Goal: Find specific page/section: Find specific page/section

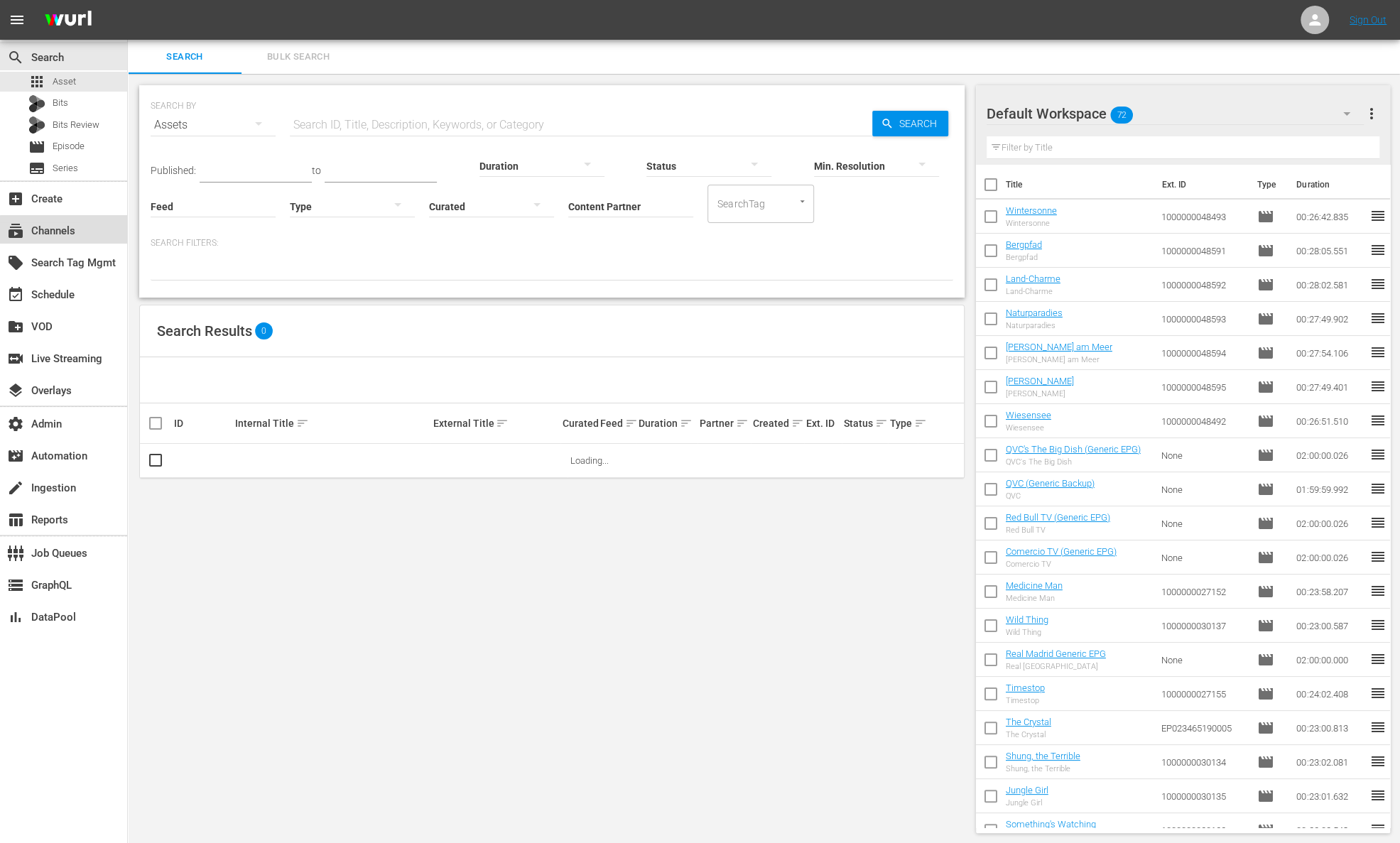
click at [70, 233] on div "subscriptions Channels" at bounding box center [40, 229] width 80 height 13
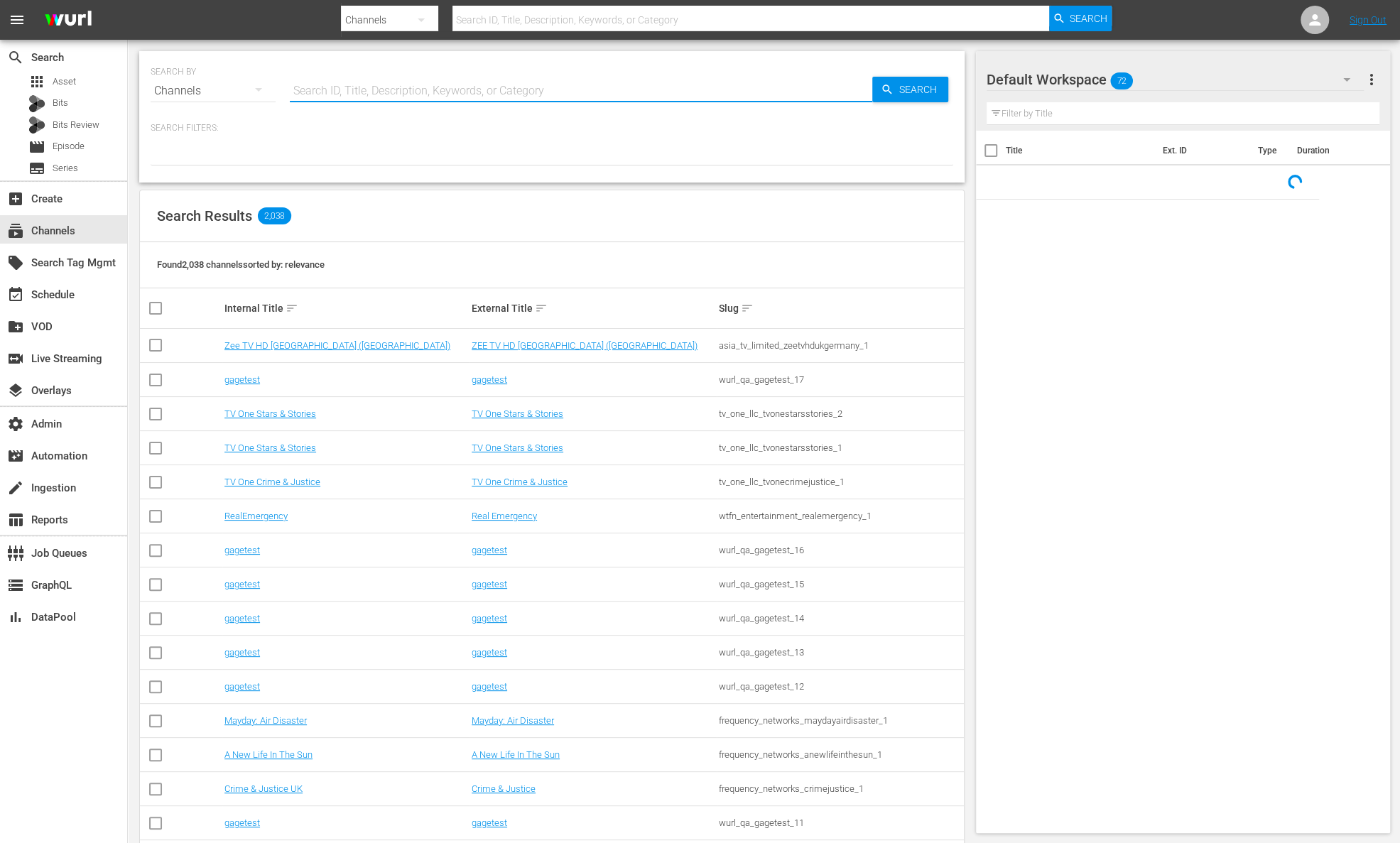
click at [356, 76] on input "text" at bounding box center [581, 91] width 583 height 34
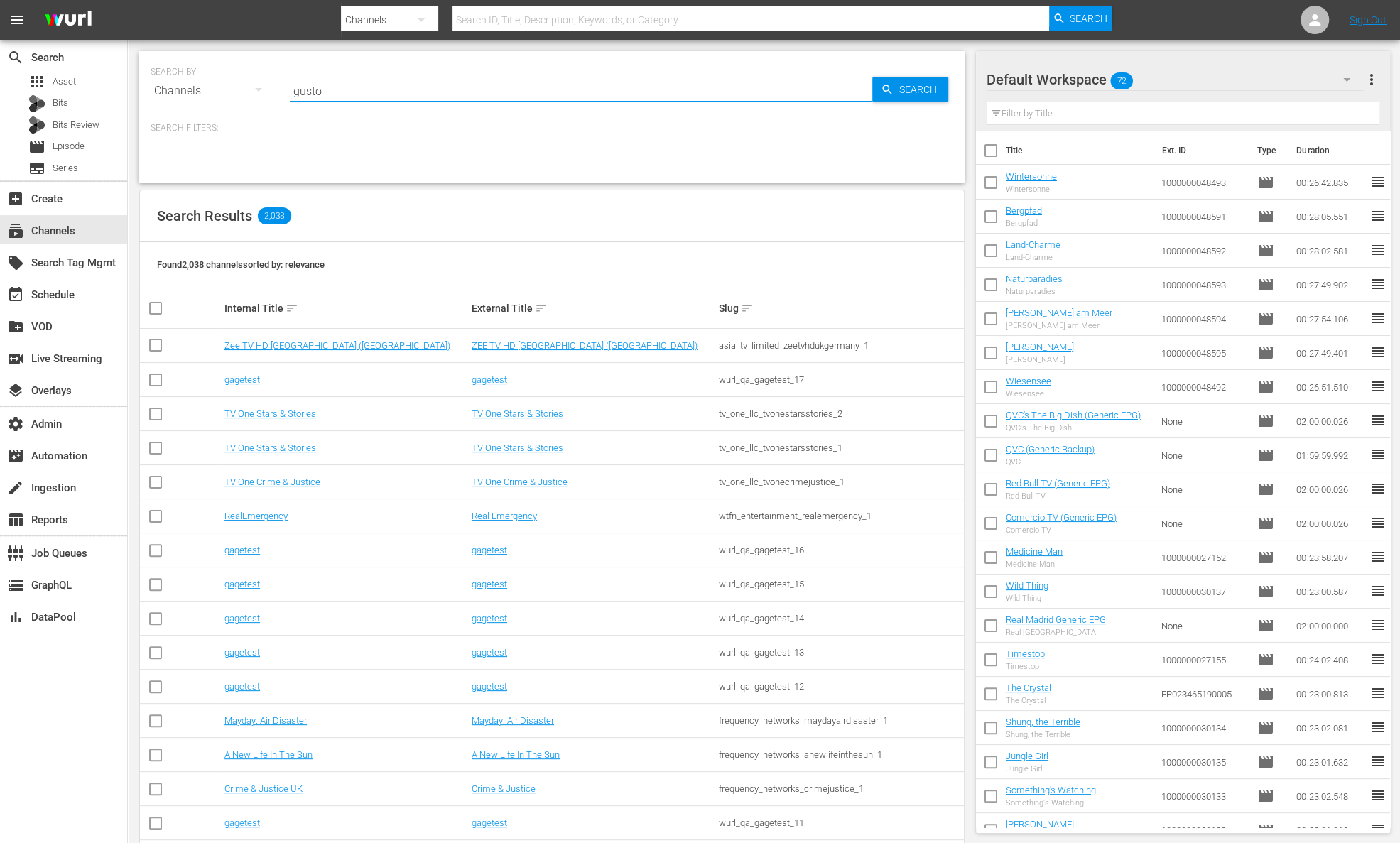
type input "gusto"
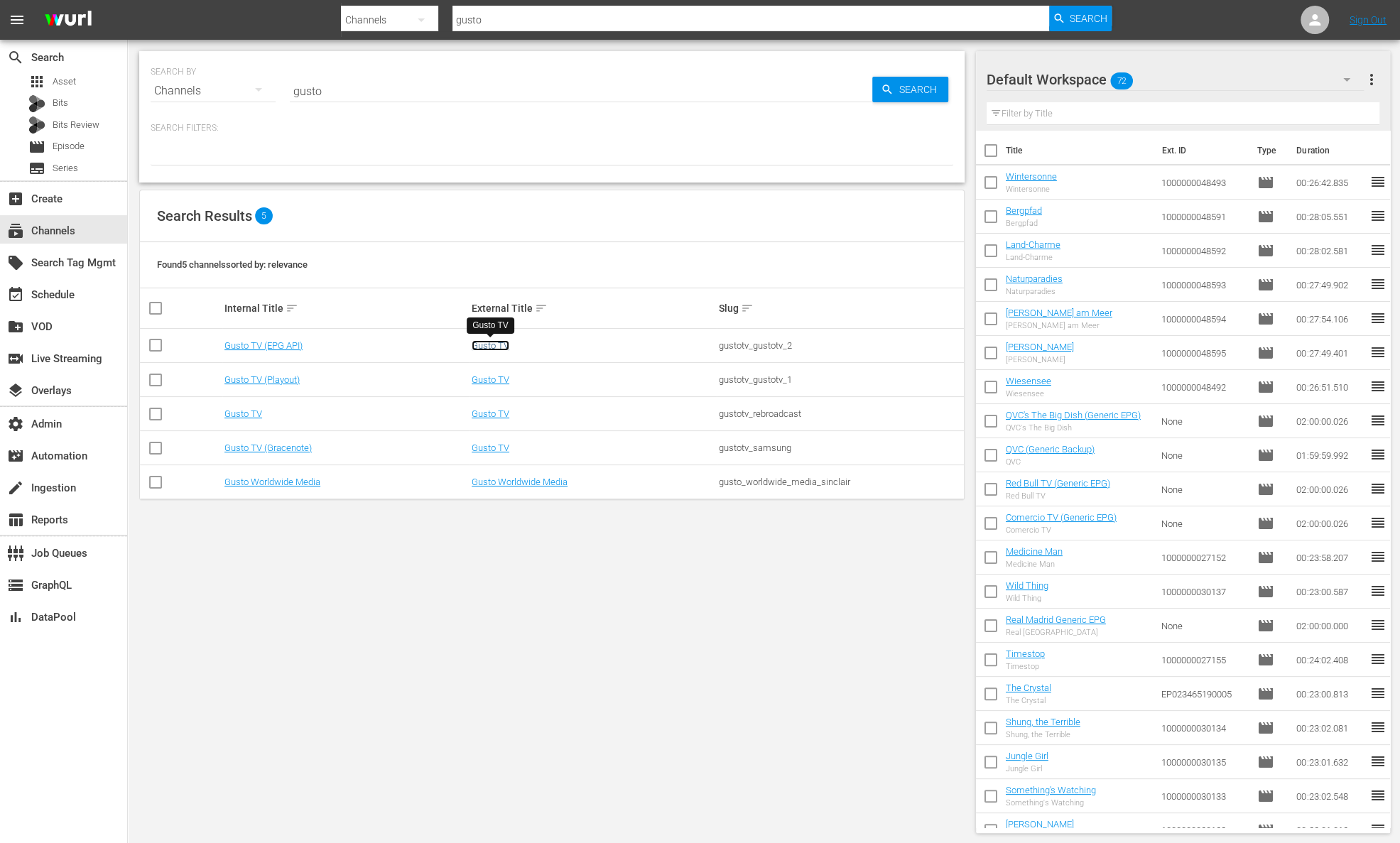
click at [499, 346] on link "Gusto TV" at bounding box center [490, 346] width 38 height 11
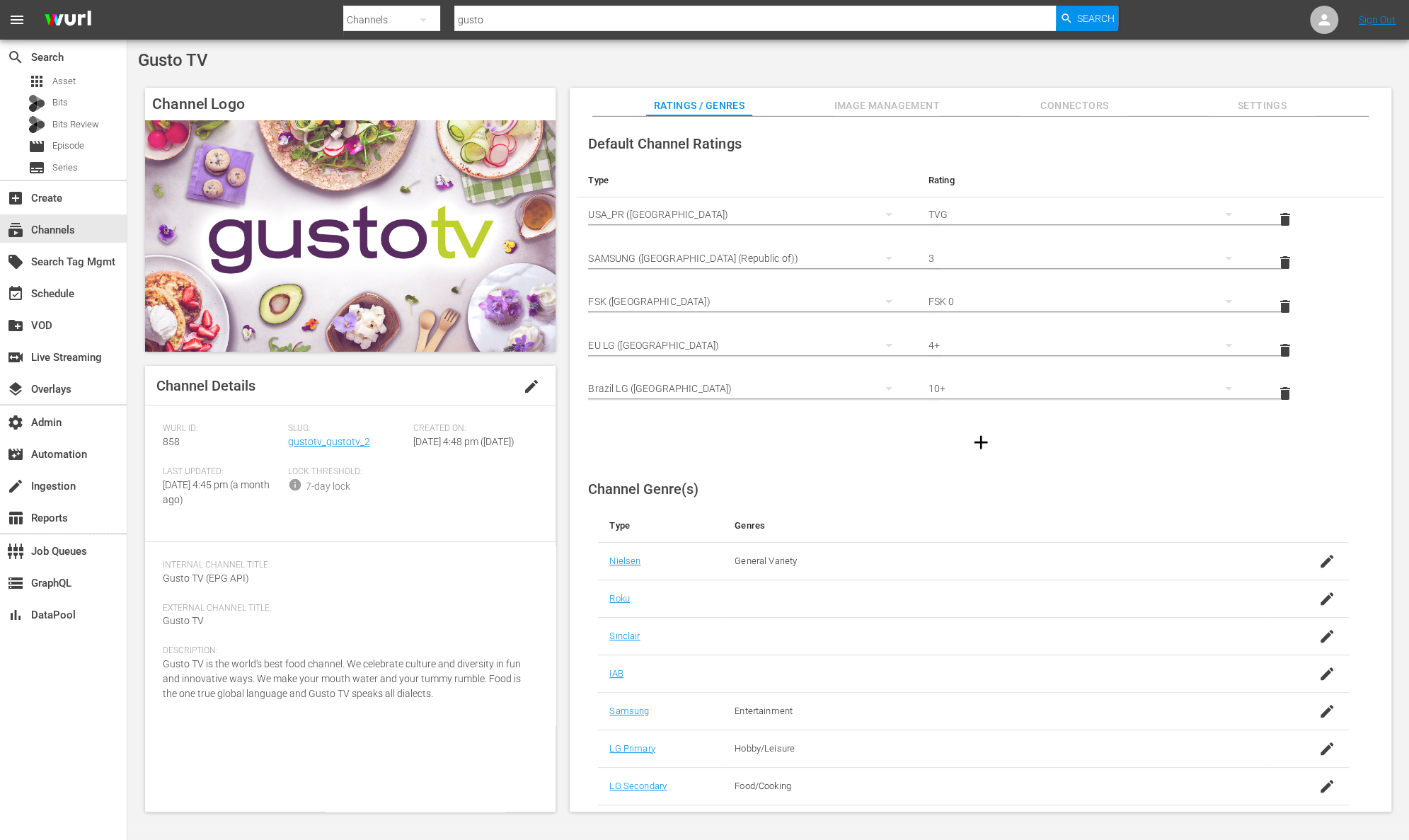
click at [281, 596] on div "Internal Channel Title: Gusto TV (EPG API)" at bounding box center [350, 581] width 375 height 43
drag, startPoint x: 255, startPoint y: 589, endPoint x: 151, endPoint y: 589, distance: 104.0
click at [151, 589] on div "Channel Details edit [PERSON_NAME] ID: 858 Slug: gustotv_gustotv_2 Created On: …" at bounding box center [350, 589] width 411 height 446
click at [260, 595] on div "Internal Channel Title: Gusto TV (EPG API)" at bounding box center [350, 581] width 375 height 43
drag, startPoint x: 258, startPoint y: 593, endPoint x: 155, endPoint y: 589, distance: 103.1
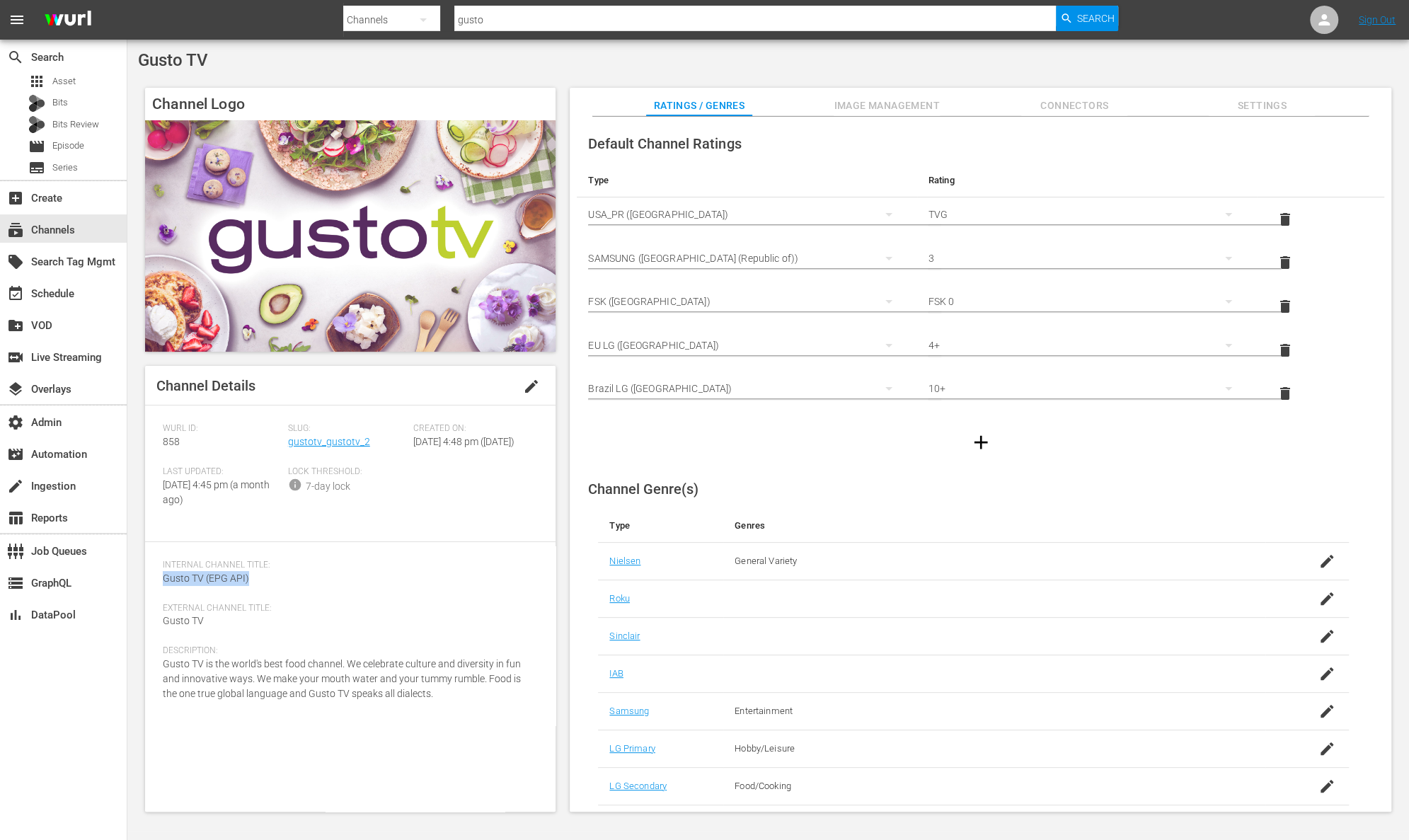
click at [155, 589] on div "Channel Details edit [PERSON_NAME] ID: 858 Slug: gustotv_gustotv_2 Created On: …" at bounding box center [350, 589] width 411 height 446
copy span "Gusto TV (EPG API)"
click at [351, 443] on link "gustotv_gustotv_2" at bounding box center [329, 442] width 82 height 12
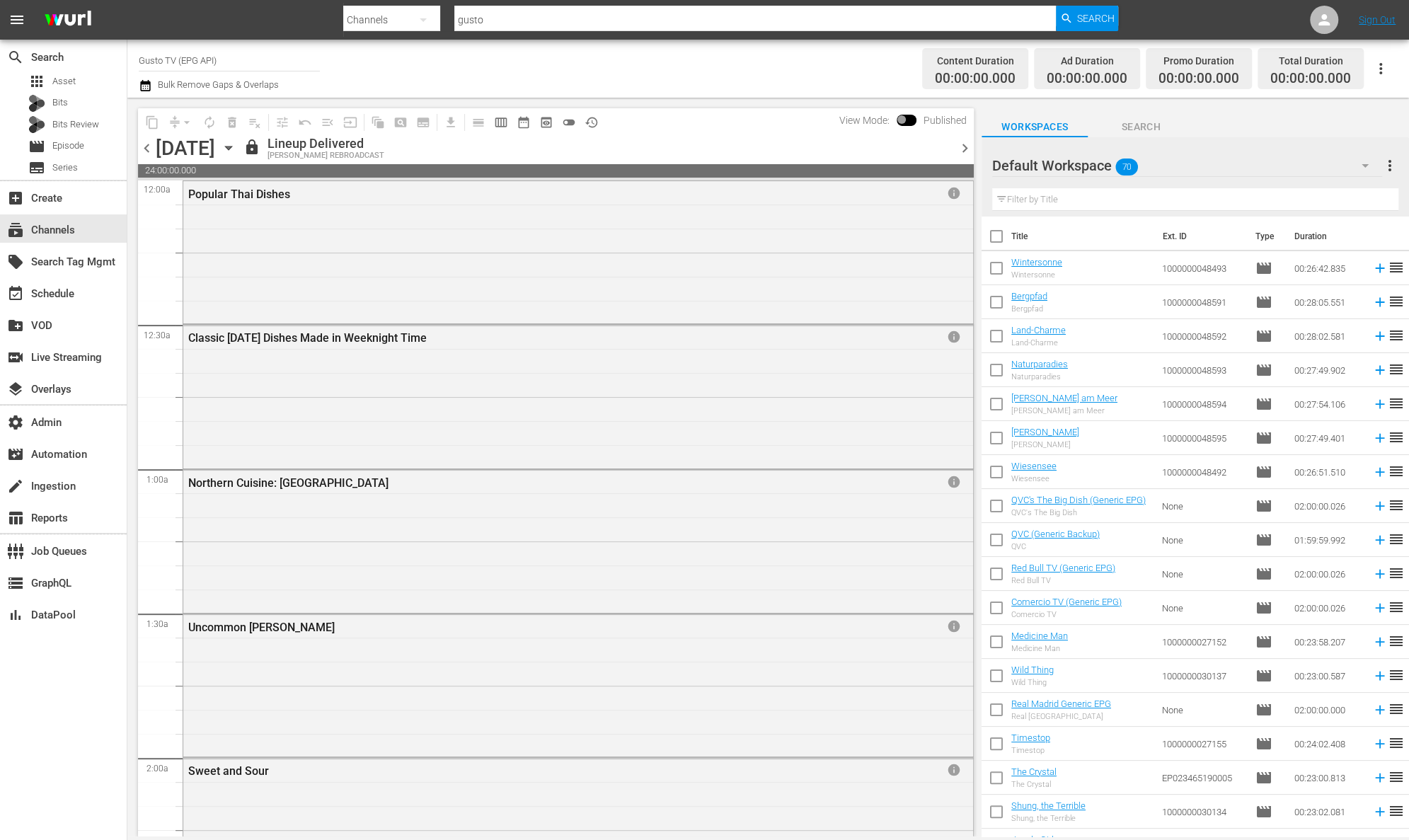
click at [581, 23] on input "gusto" at bounding box center [755, 20] width 602 height 34
click at [1101, 22] on span "Search" at bounding box center [1096, 18] width 37 height 26
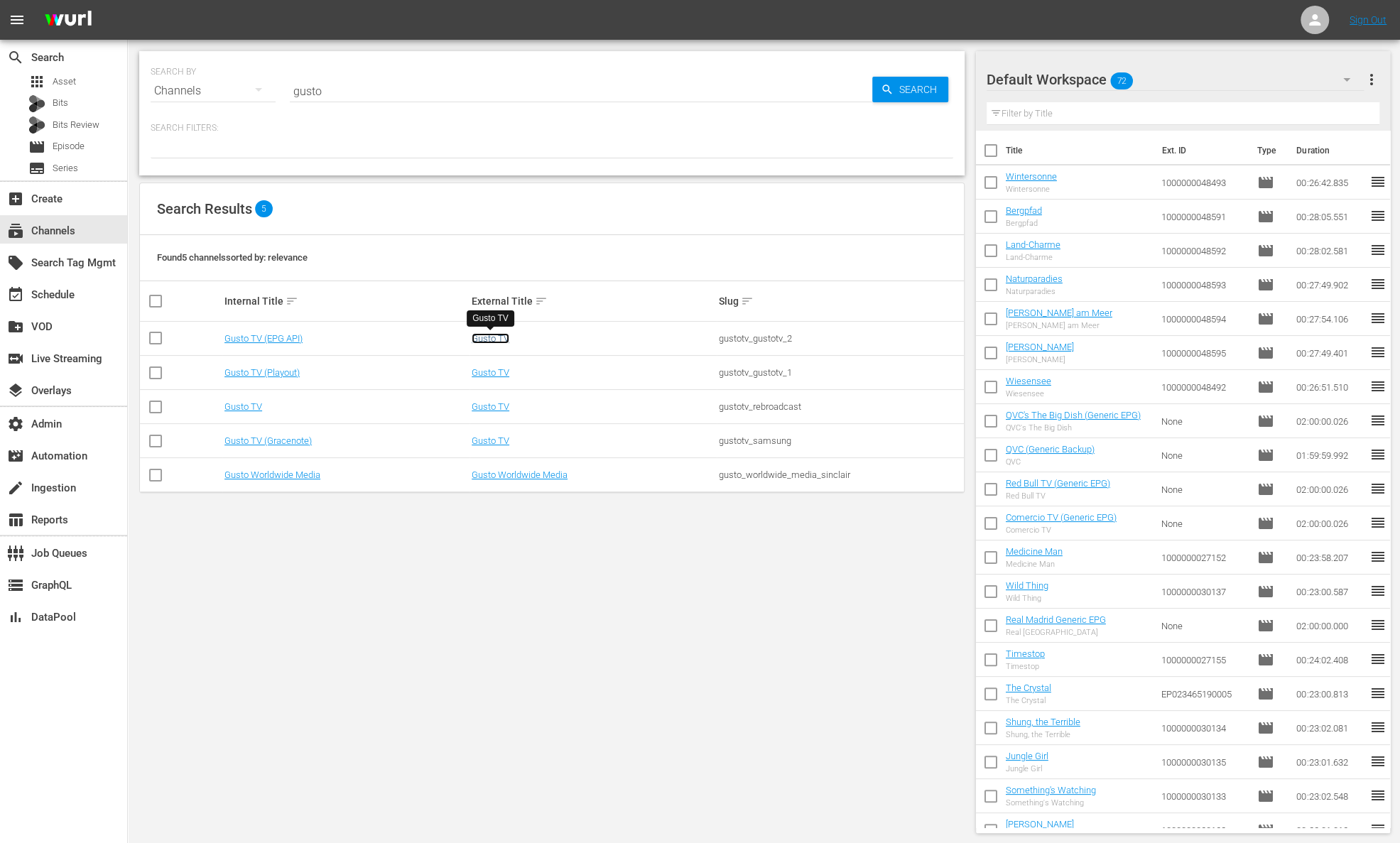
click at [502, 335] on link "Gusto TV" at bounding box center [490, 338] width 38 height 11
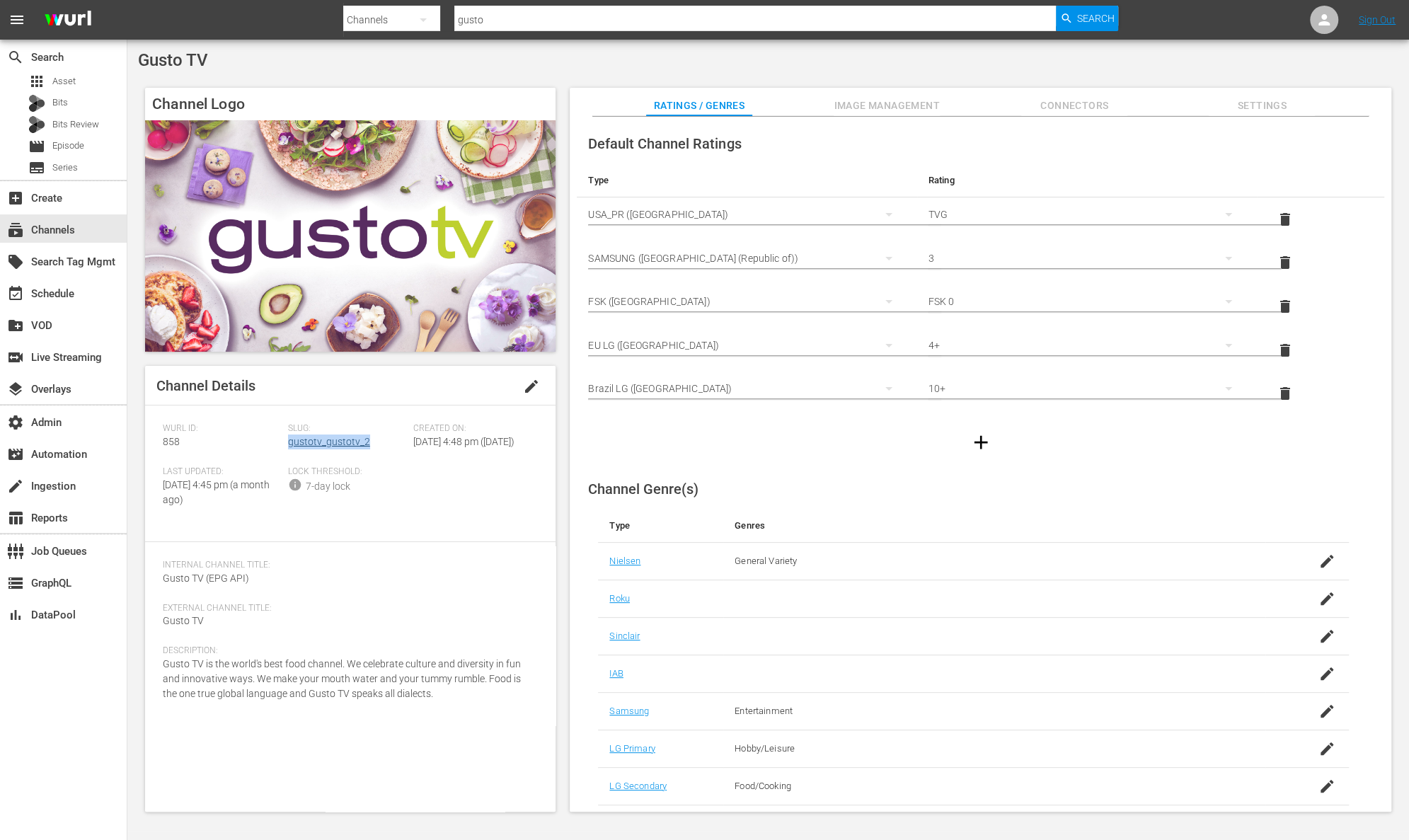
drag, startPoint x: 376, startPoint y: 444, endPoint x: 289, endPoint y: 445, distance: 87.0
click at [289, 445] on div "Slug: gustotv_gustotv_2" at bounding box center [350, 444] width 125 height 43
copy link "gustotv_gustotv_2"
drag, startPoint x: 187, startPoint y: 437, endPoint x: 148, endPoint y: 439, distance: 39.1
click at [148, 439] on div "Channel Details edit [PERSON_NAME] ID: 858 Slug: gustotv_gustotv_2 Created On: …" at bounding box center [350, 589] width 411 height 446
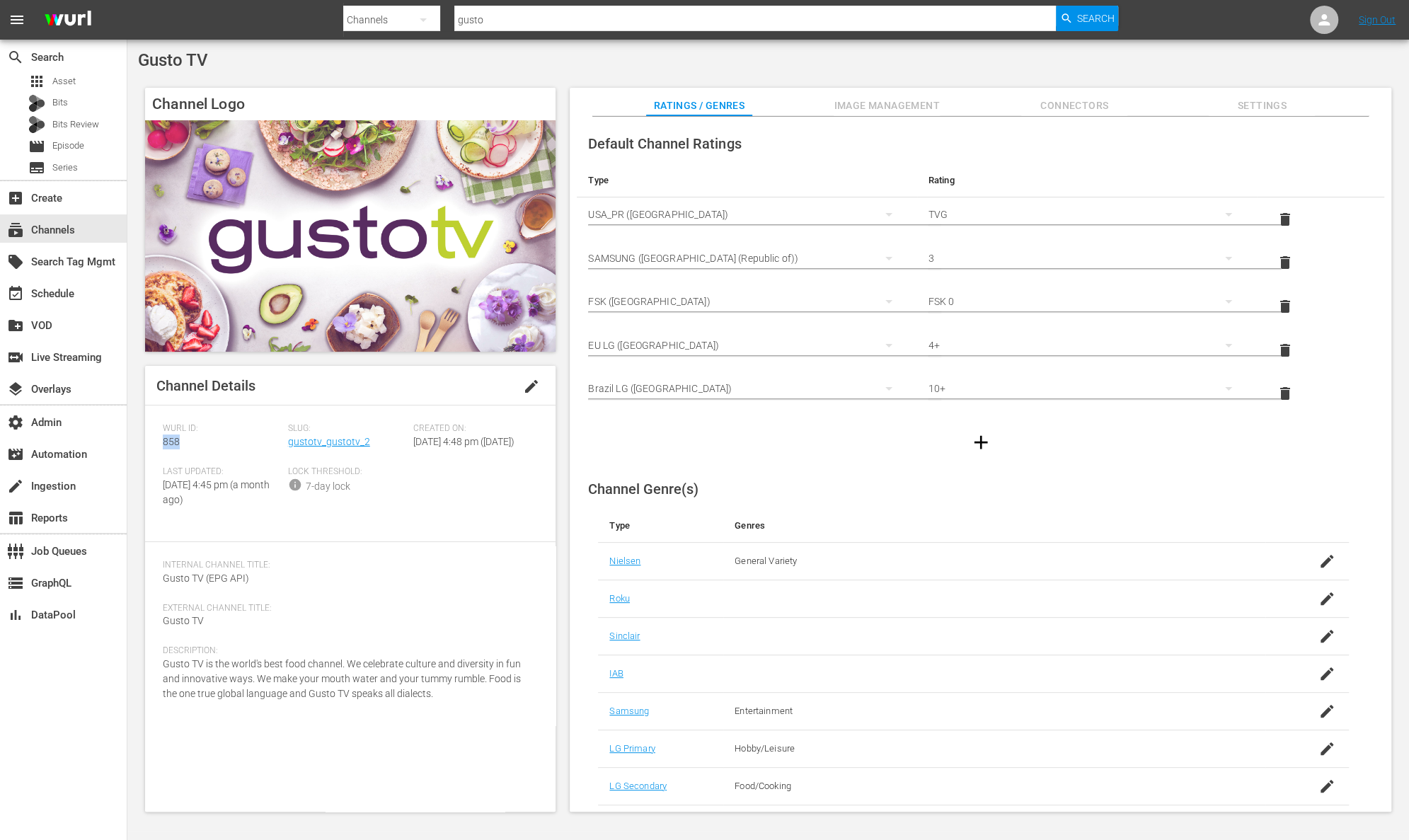
copy span "858"
click at [544, 27] on input "gusto" at bounding box center [755, 20] width 602 height 34
click at [1097, 15] on span "Search" at bounding box center [1096, 18] width 37 height 26
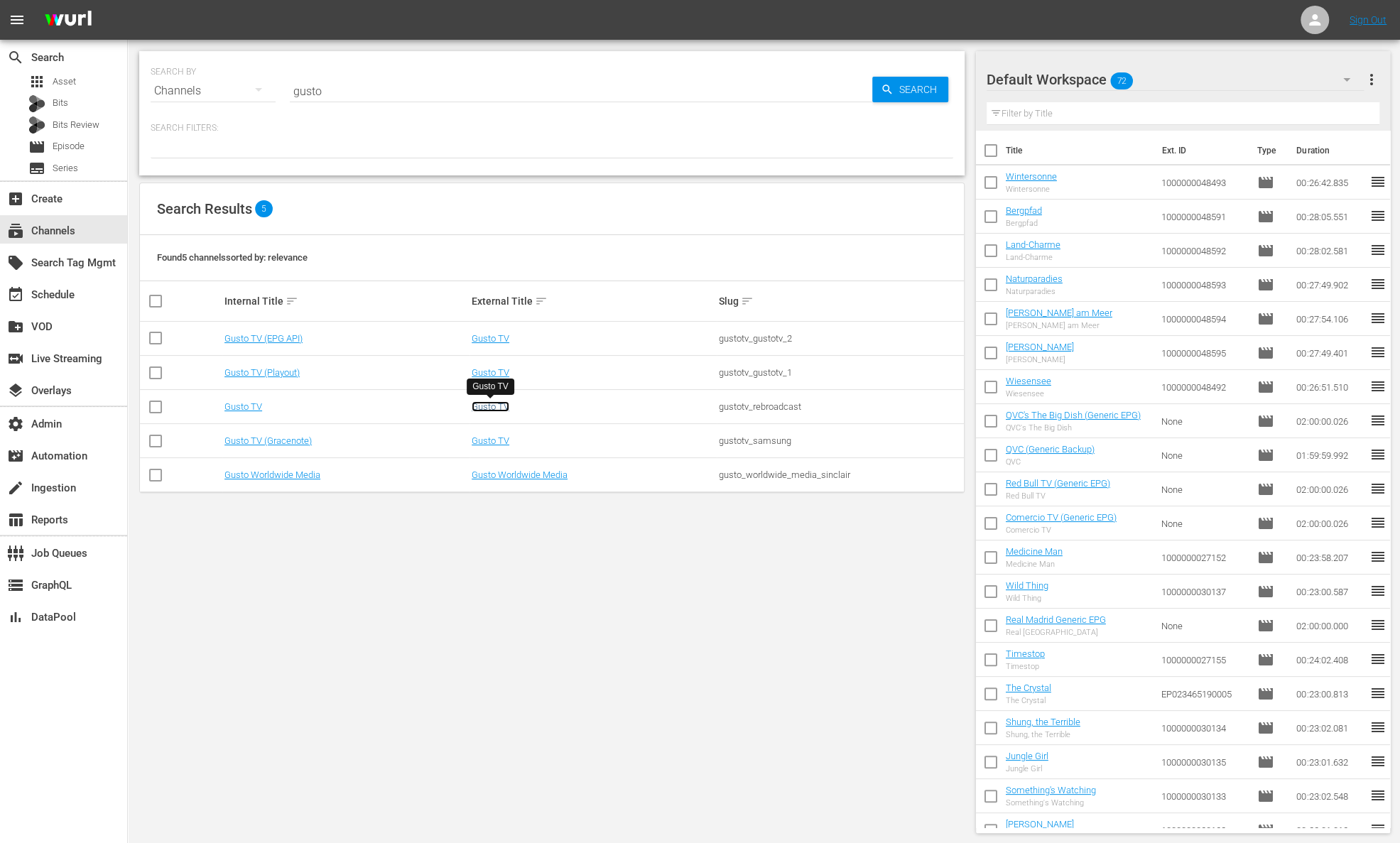
click at [499, 403] on link "Gusto TV" at bounding box center [490, 407] width 38 height 11
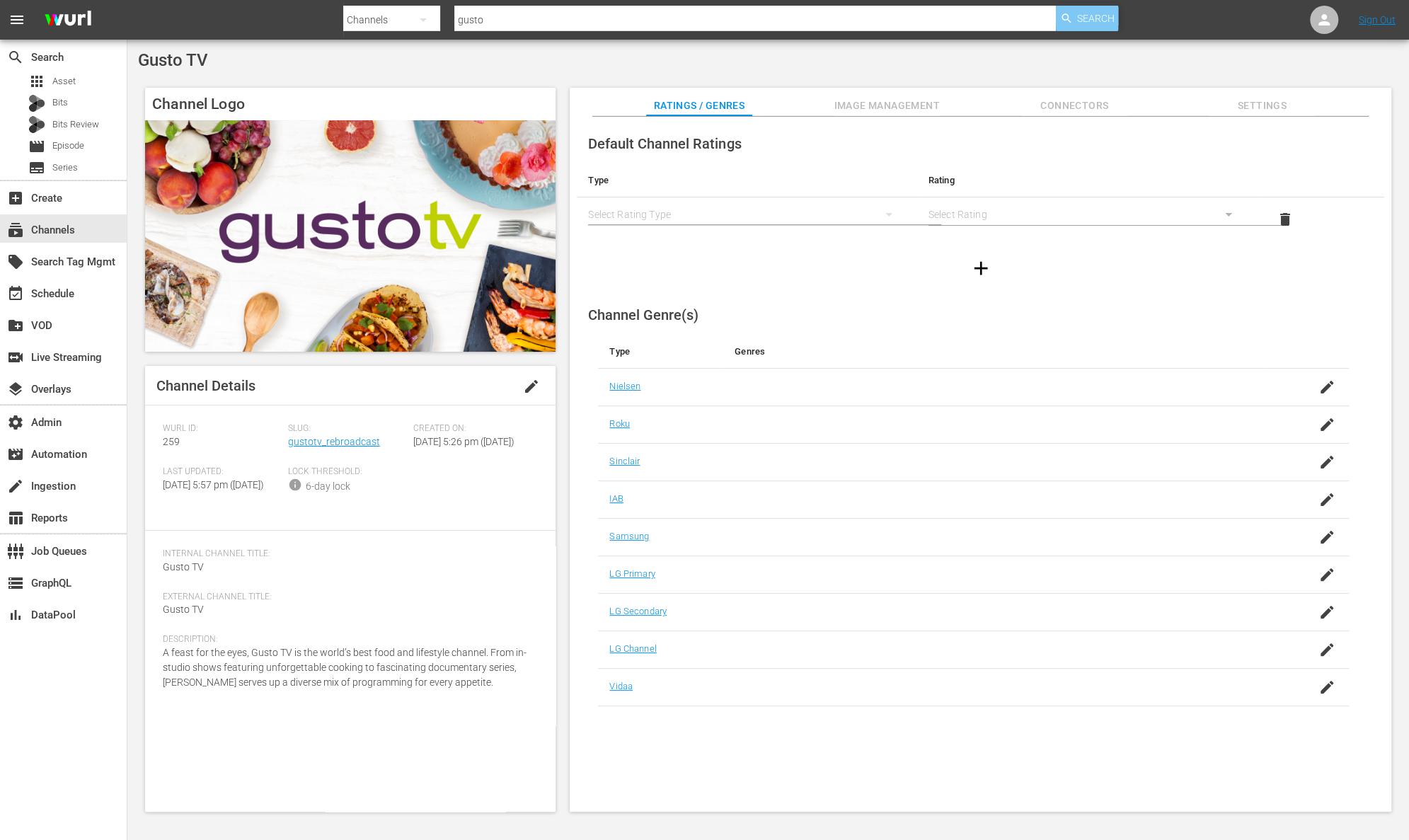
click at [1099, 18] on span "Search" at bounding box center [1096, 18] width 37 height 26
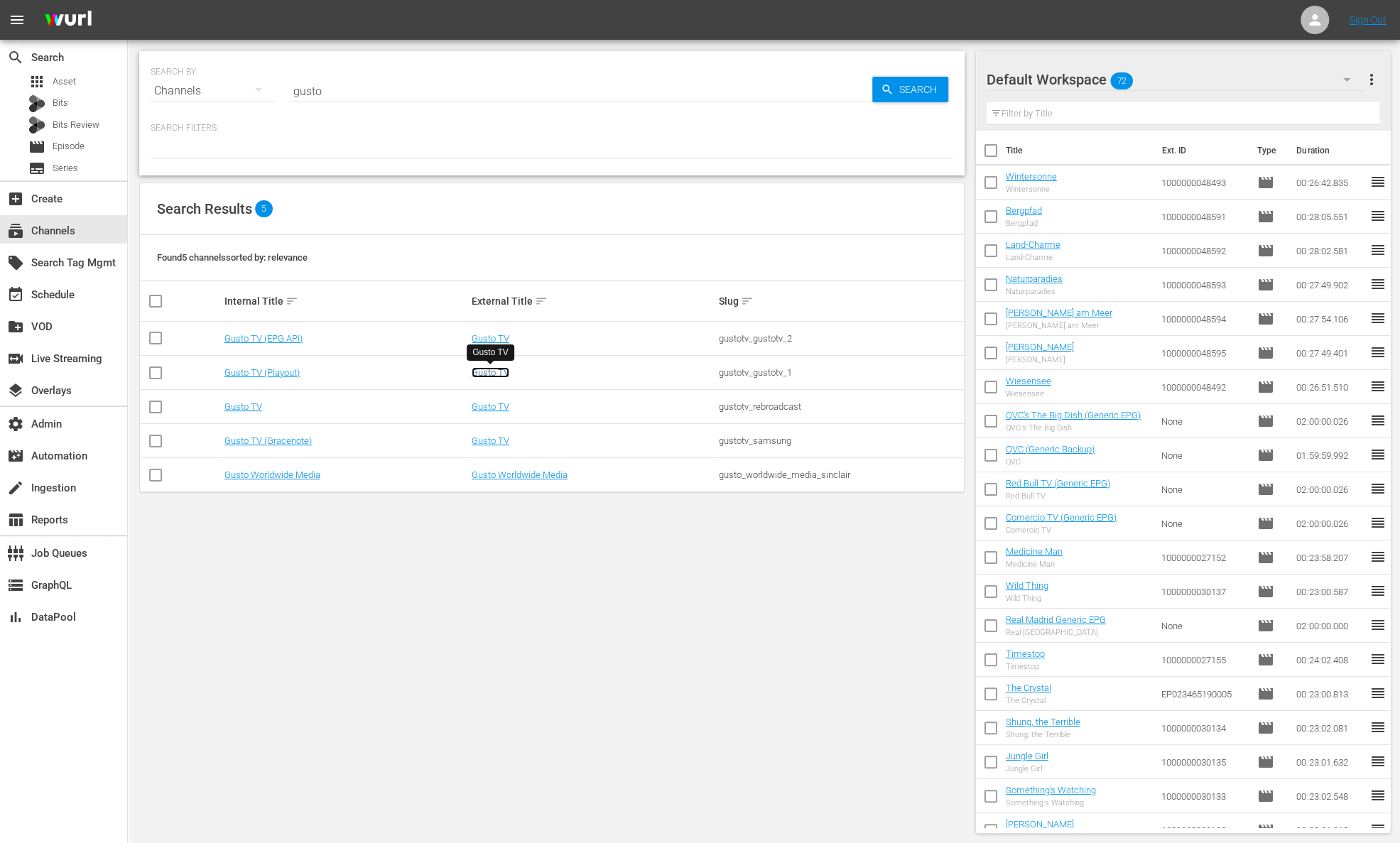
click at [483, 374] on link "Gusto TV" at bounding box center [490, 373] width 38 height 11
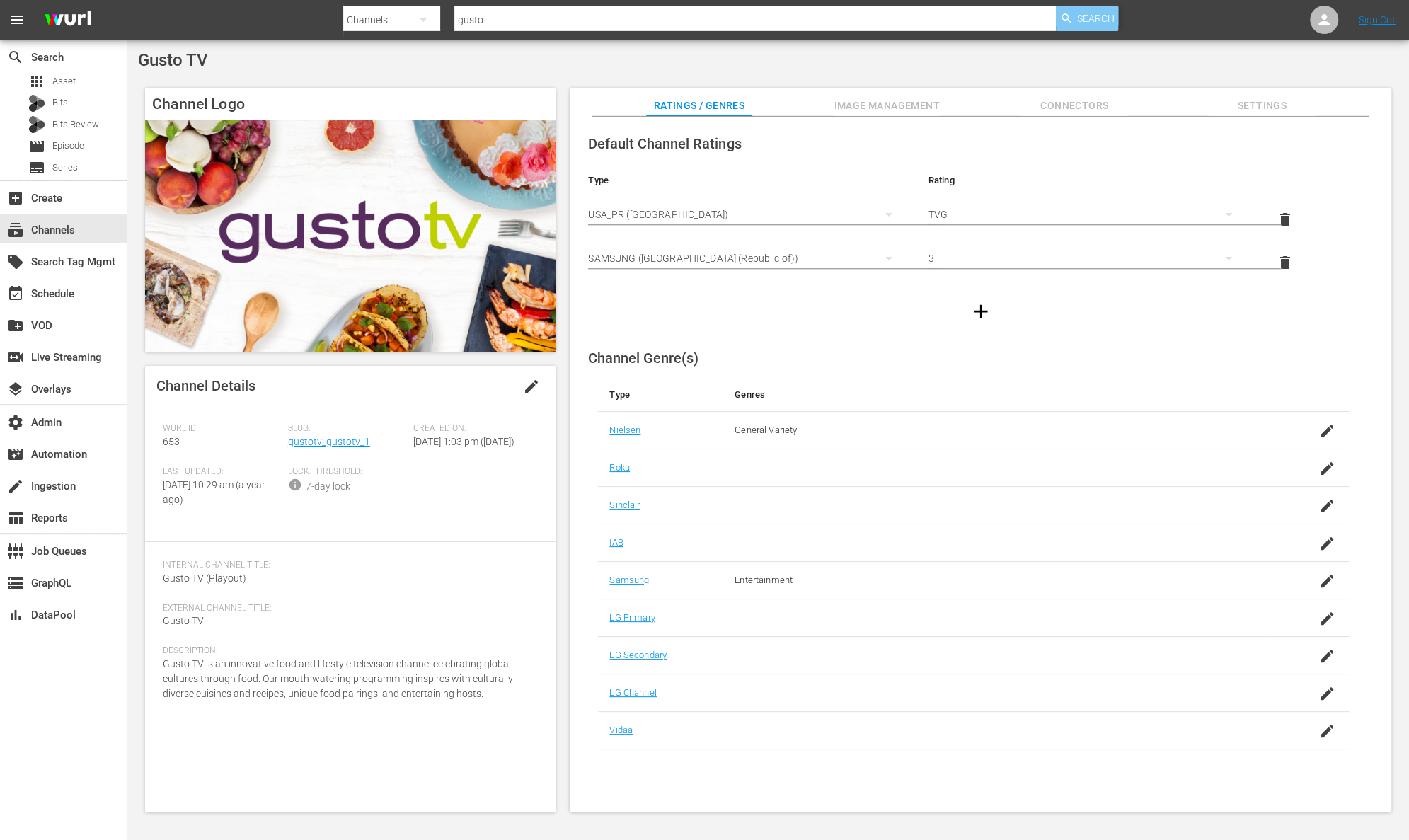
click at [1092, 19] on span "Search" at bounding box center [1096, 18] width 37 height 26
